Goal: Information Seeking & Learning: Check status

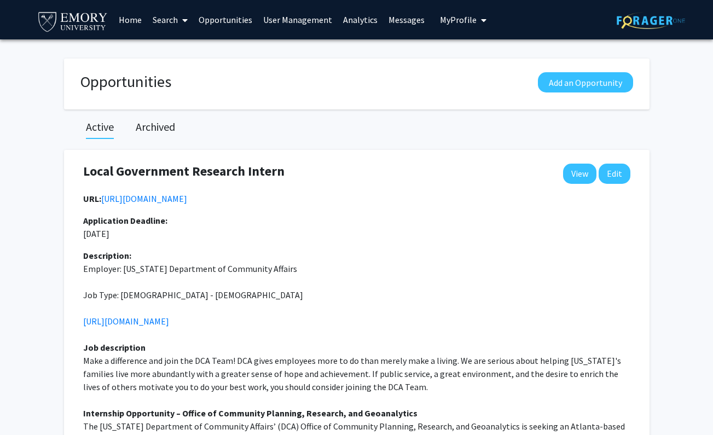
click at [354, 22] on link "Analytics" at bounding box center [360, 20] width 45 height 38
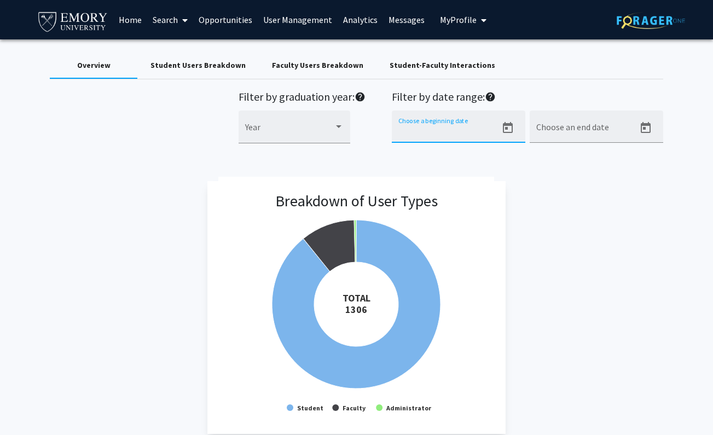
click at [468, 129] on input "Choose a beginning date" at bounding box center [448, 131] width 99 height 10
click at [504, 126] on icon "Open calendar" at bounding box center [508, 127] width 10 height 11
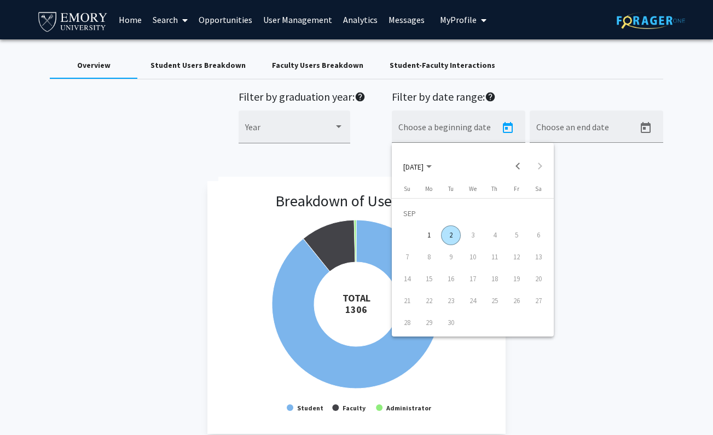
click at [429, 237] on div "1" at bounding box center [429, 236] width 20 height 20
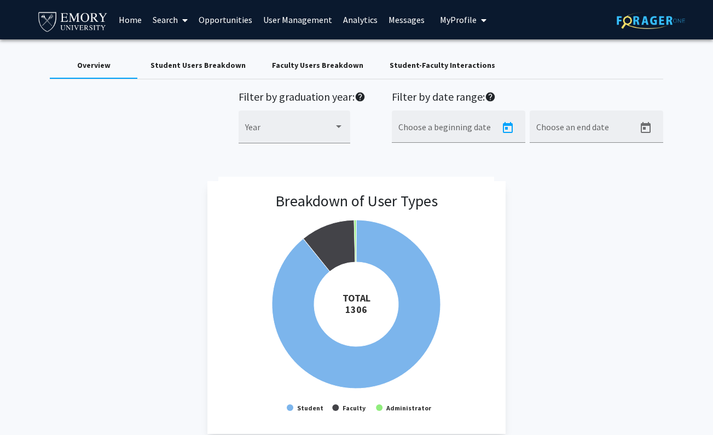
type input "[DATE]"
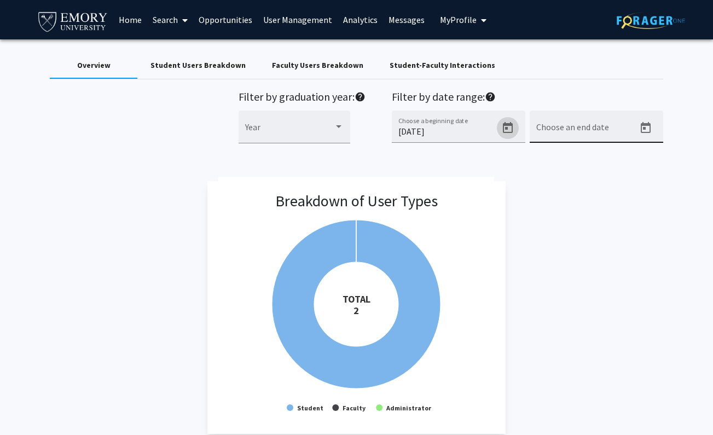
click at [652, 125] on icon "Open calendar" at bounding box center [645, 128] width 13 height 13
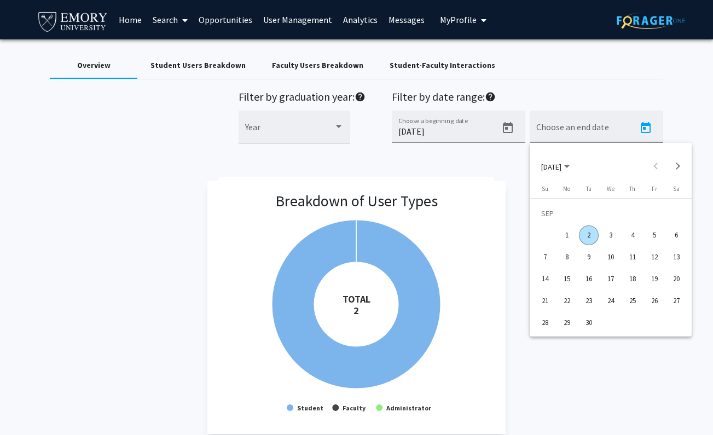
click at [586, 237] on div "2" at bounding box center [589, 236] width 20 height 20
type input "[DATE]"
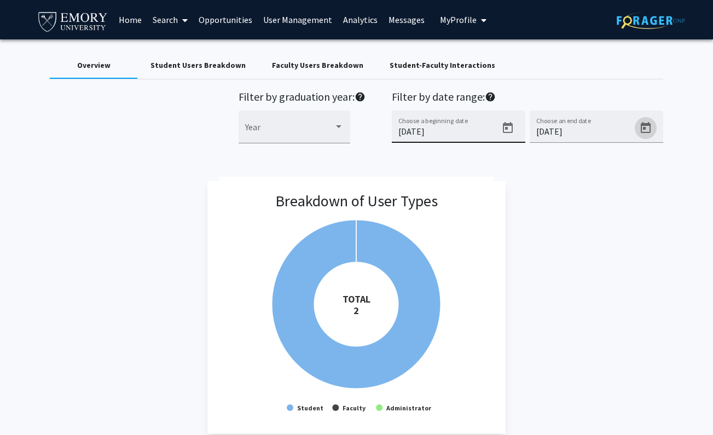
click at [509, 127] on icon "Open calendar" at bounding box center [507, 128] width 13 height 13
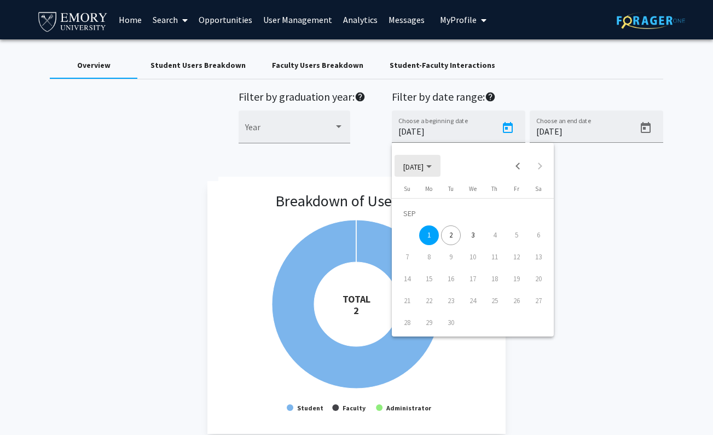
click at [424, 164] on span "[DATE]" at bounding box center [413, 166] width 20 height 10
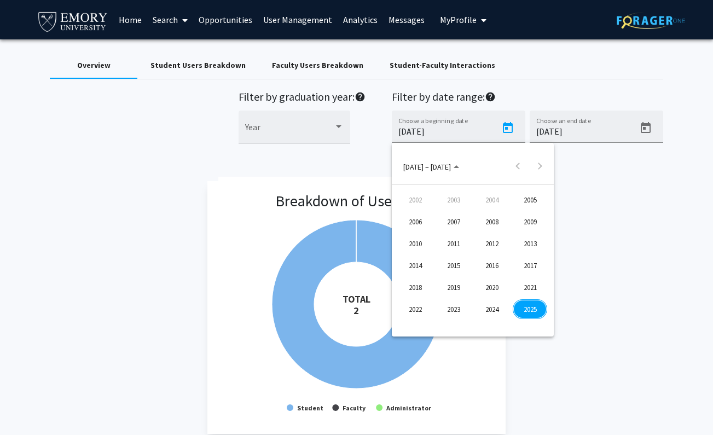
click at [634, 181] on div at bounding box center [356, 217] width 713 height 435
